Goal: Task Accomplishment & Management: Manage account settings

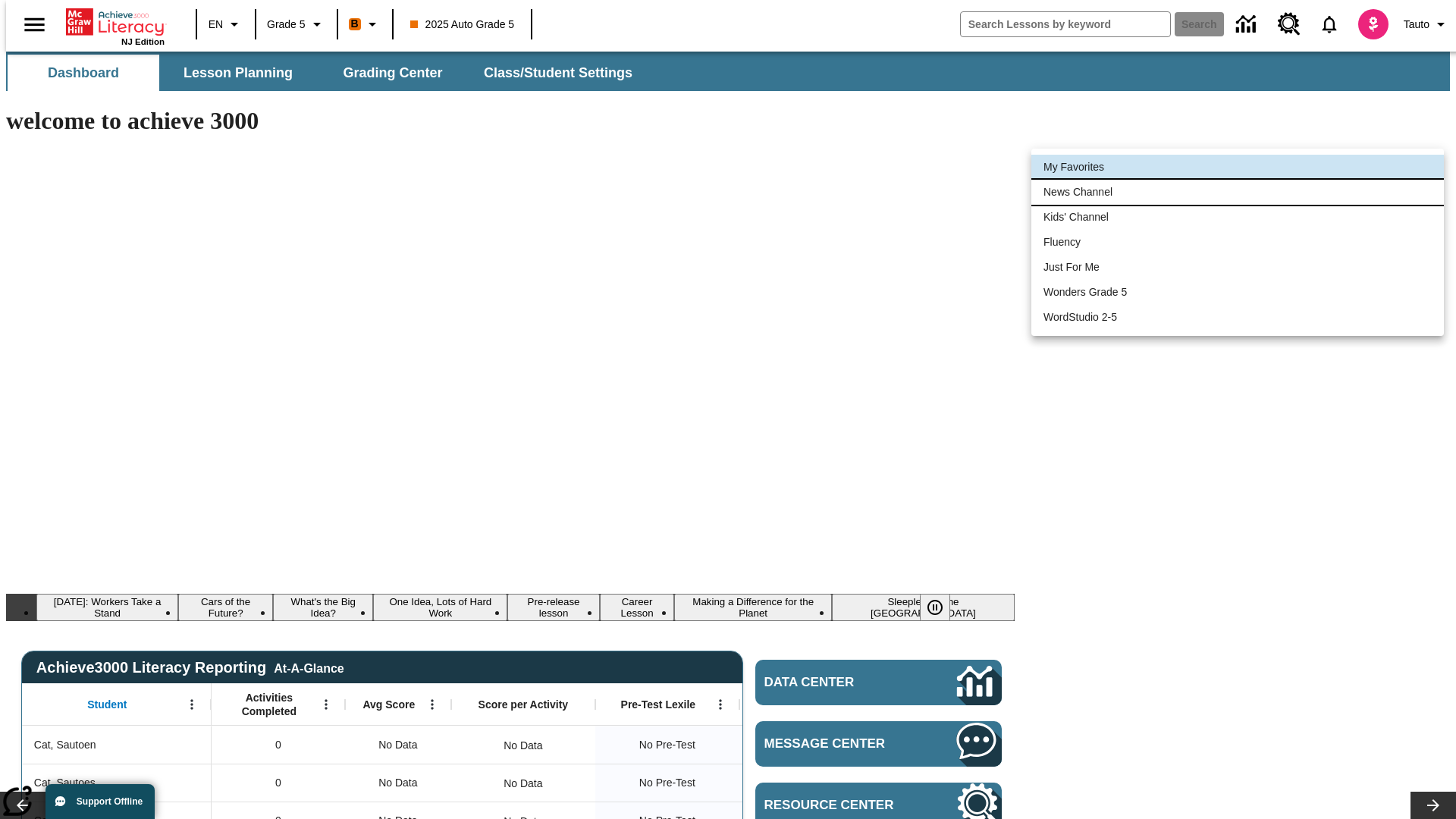
click at [1237, 192] on li "News Channel" at bounding box center [1237, 192] width 412 height 25
type input "120"
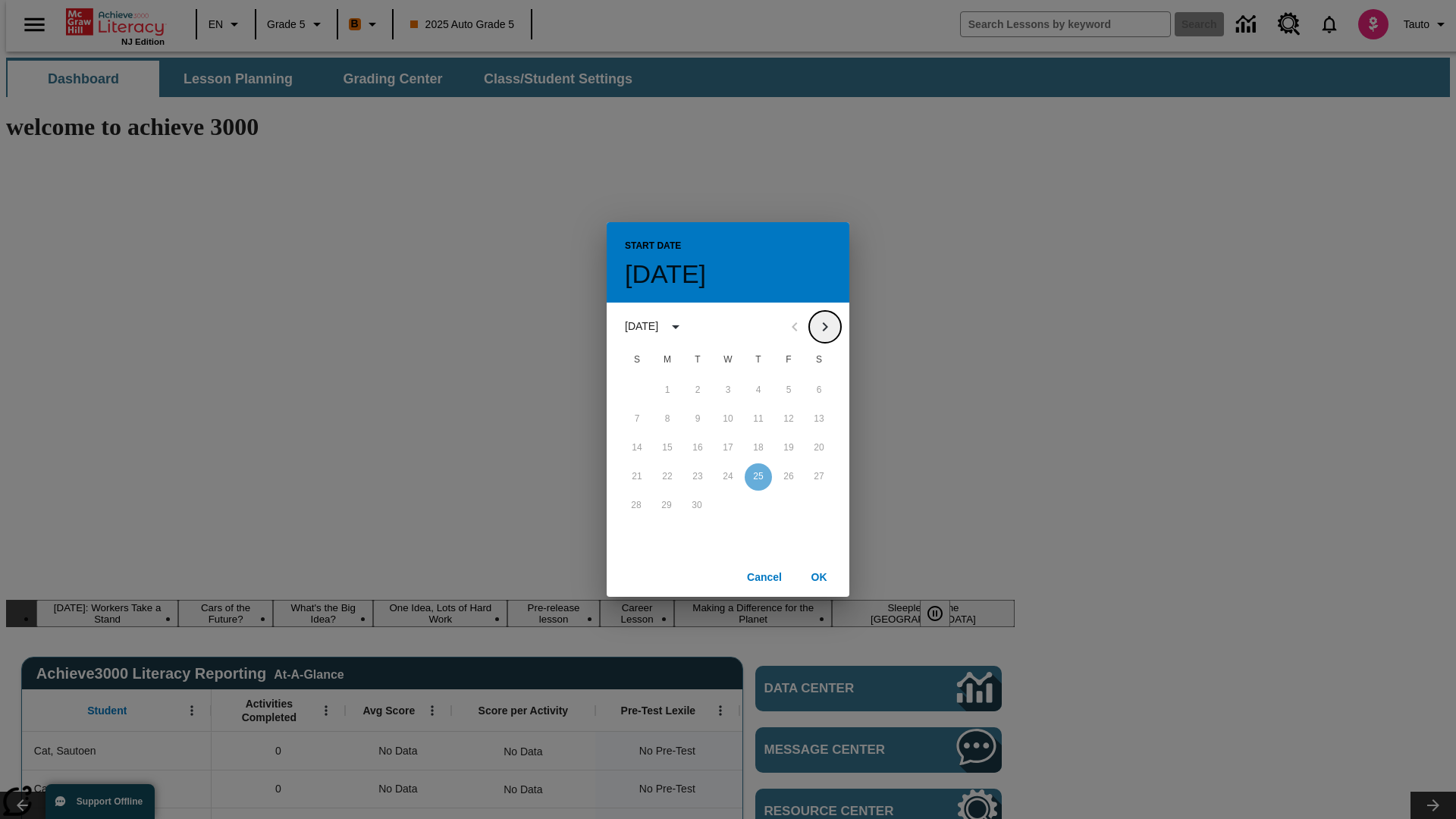
click at [825, 326] on icon "Next month" at bounding box center [825, 327] width 18 height 18
click at [758, 390] on button "2" at bounding box center [758, 391] width 28 height 28
click at [819, 577] on button "OK" at bounding box center [819, 577] width 49 height 28
